Goal: Navigation & Orientation: Understand site structure

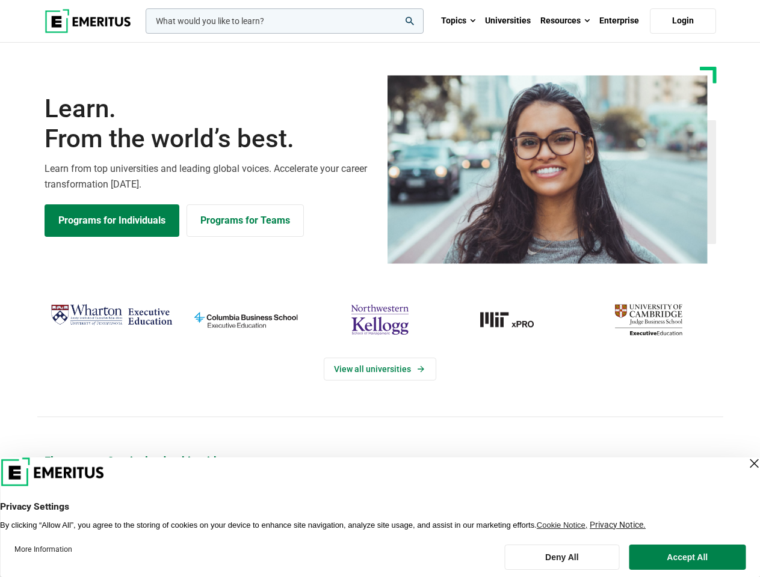
click at [380, 289] on div "View all universities" at bounding box center [380, 358] width 774 height 189
click at [284, 21] on input "woocommerce-product-search-field-0" at bounding box center [285, 20] width 278 height 25
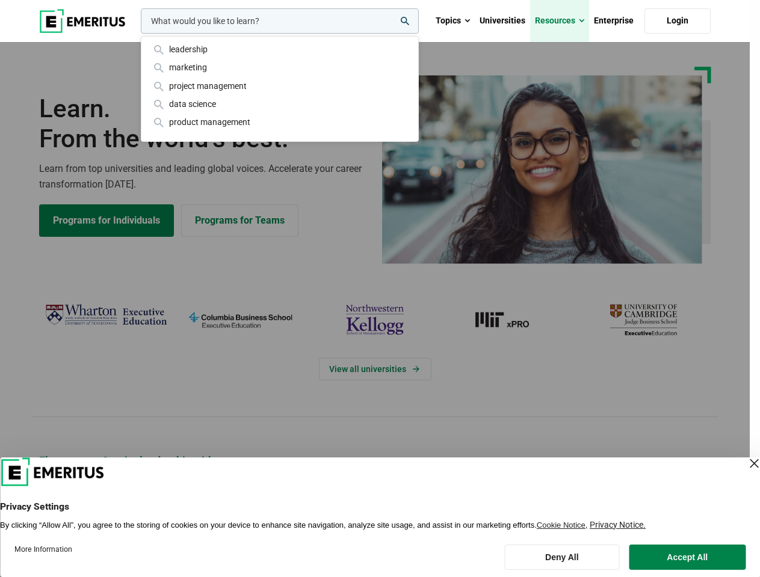
click at [565, 21] on link "Resources" at bounding box center [559, 21] width 59 height 42
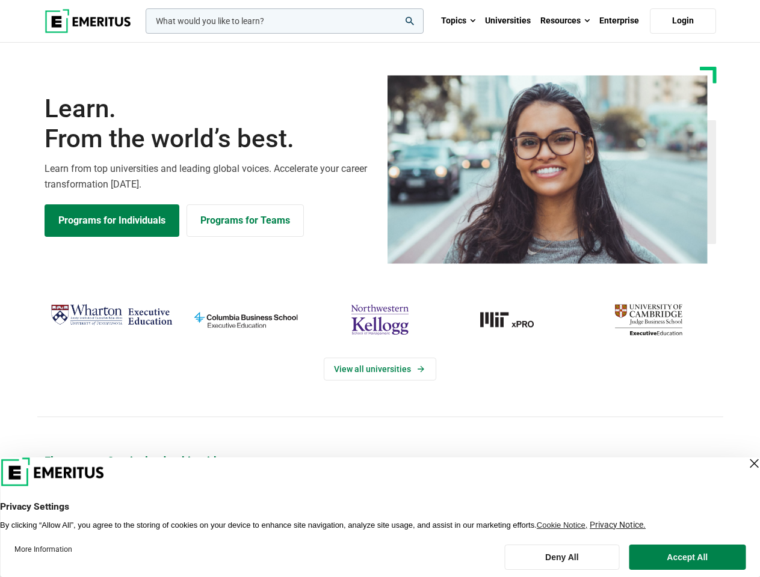
click at [380, 289] on div "View all universities" at bounding box center [380, 358] width 774 height 189
click at [284, 21] on input "woocommerce-product-search-field-0" at bounding box center [285, 20] width 278 height 25
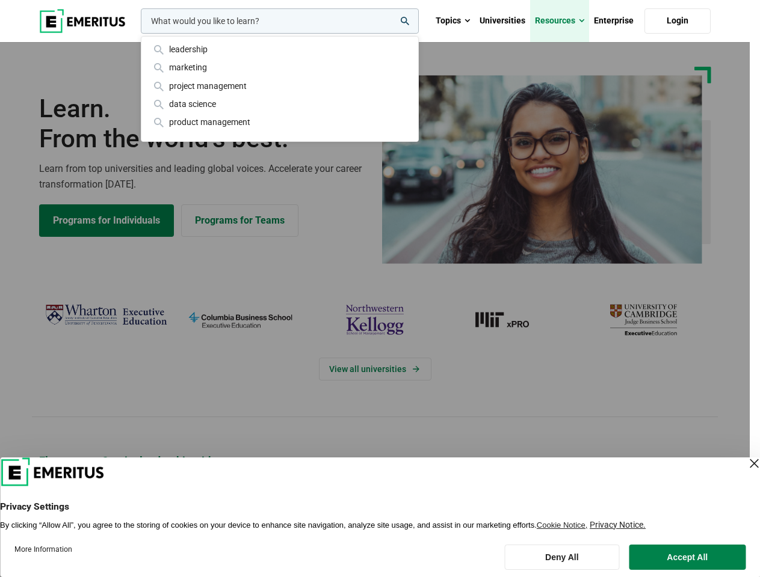
click at [565, 21] on link "Resources" at bounding box center [559, 21] width 59 height 42
